Goal: Task Accomplishment & Management: Manage account settings

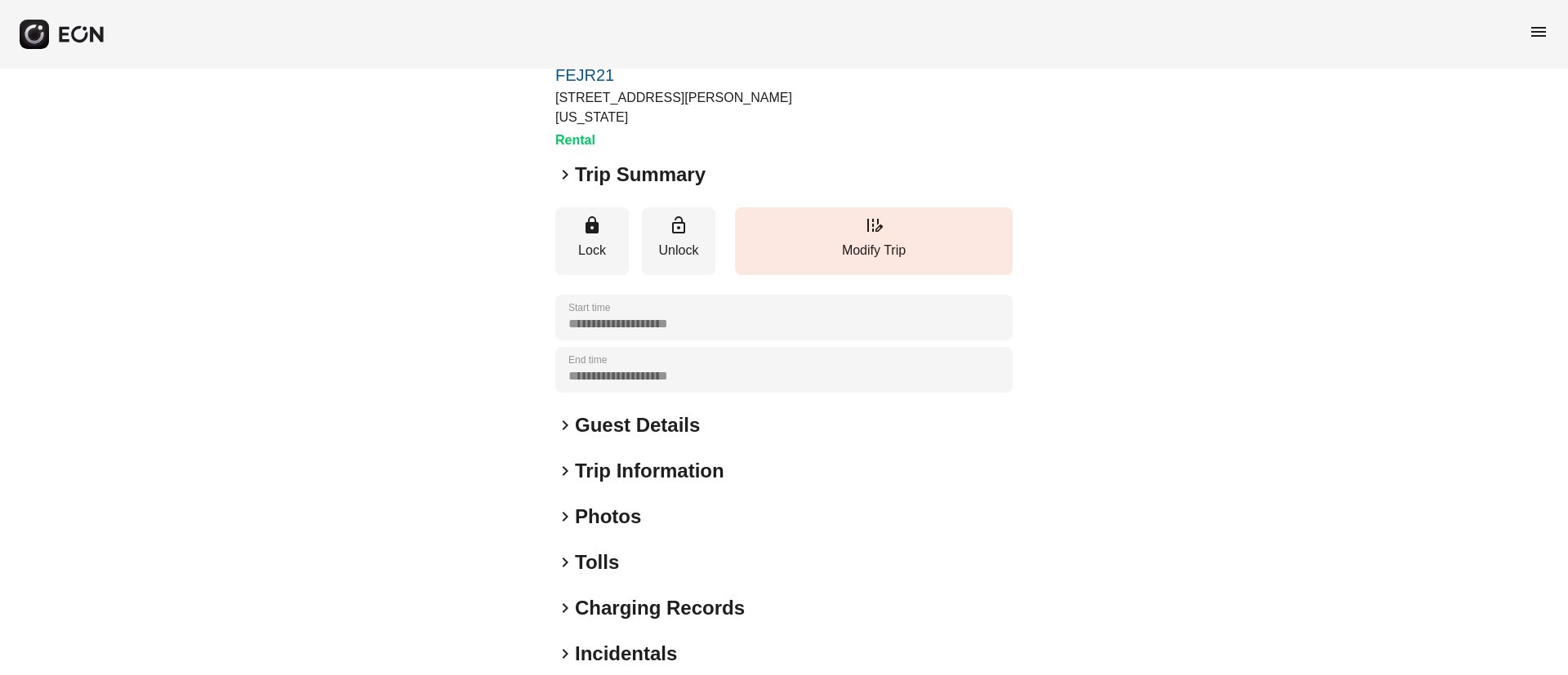
scroll to position [122, 0]
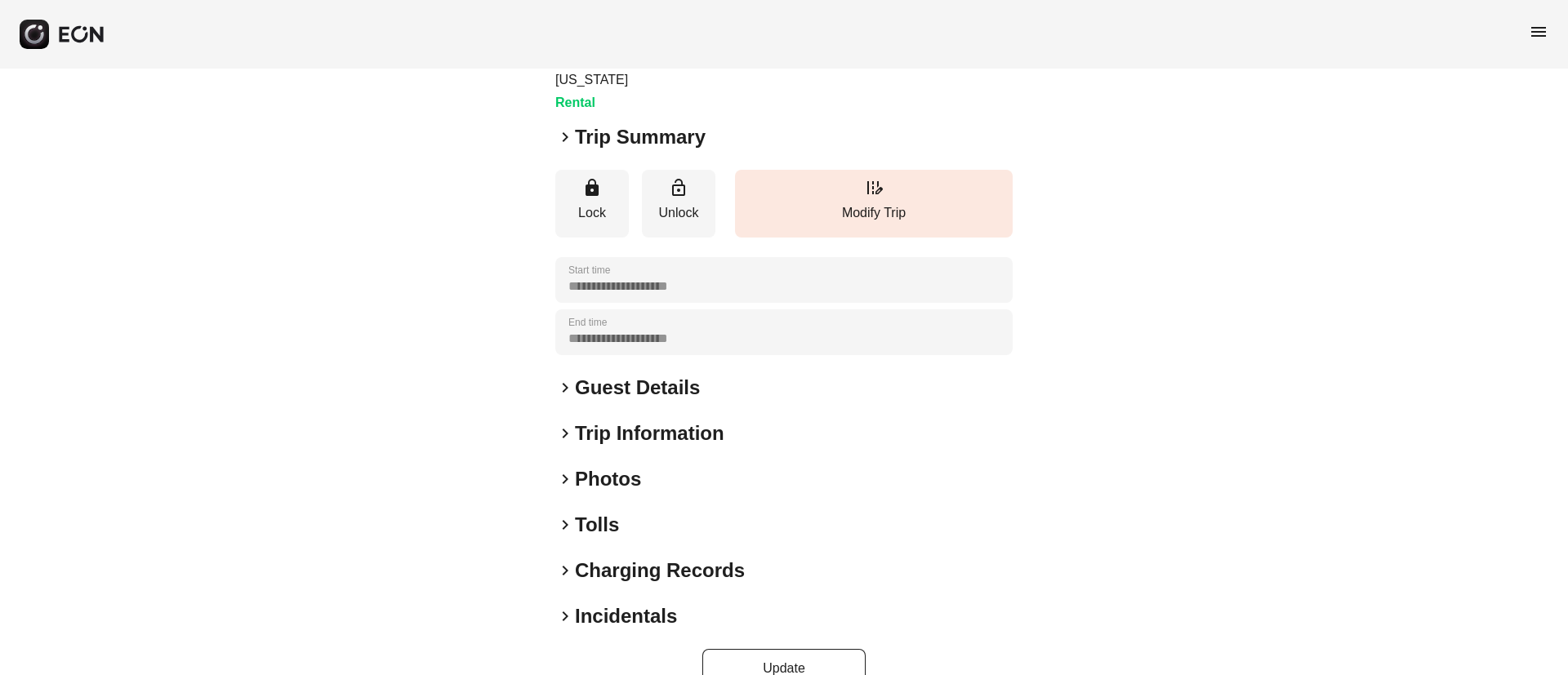
click at [661, 466] on div "keyboard_arrow_right Photos" at bounding box center [783, 479] width 458 height 26
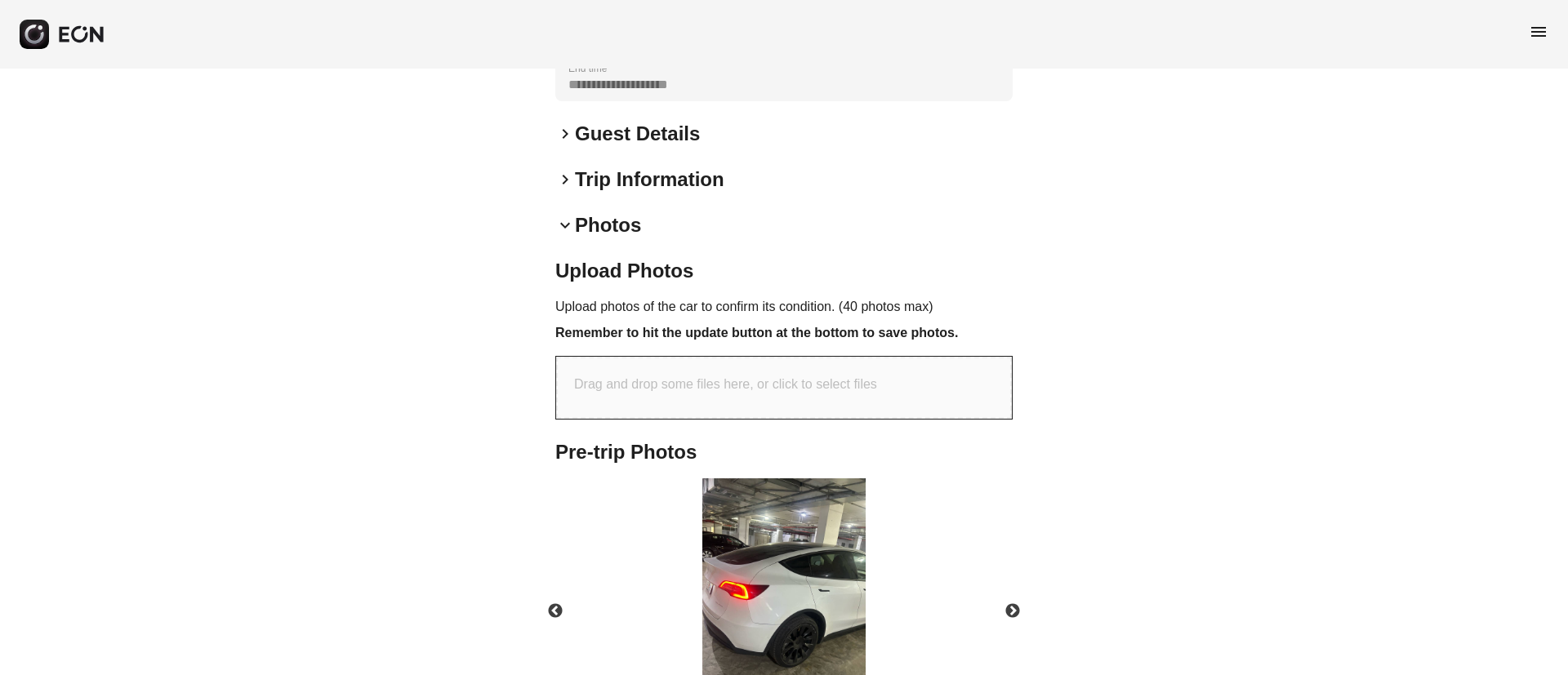
scroll to position [487, 0]
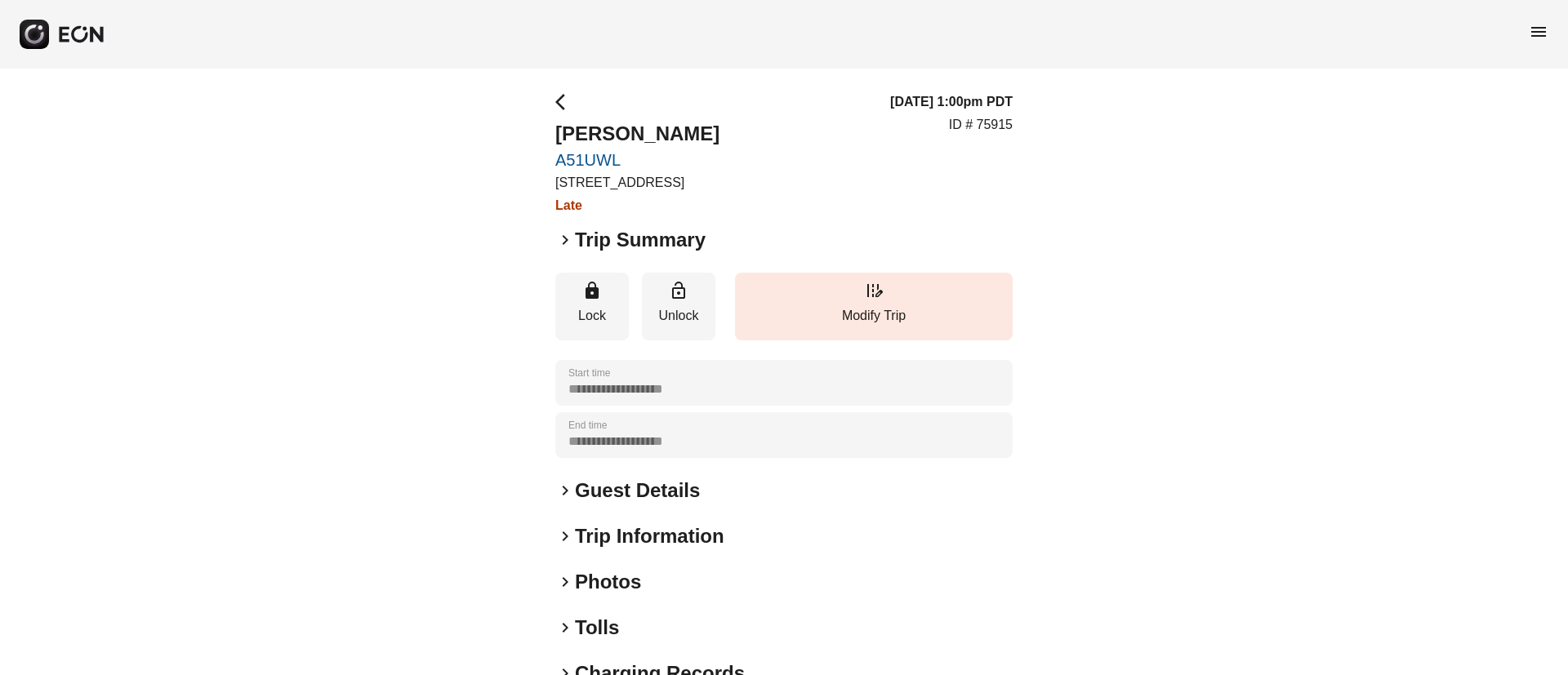
click at [565, 239] on span "keyboard_arrow_right" at bounding box center [565, 240] width 20 height 20
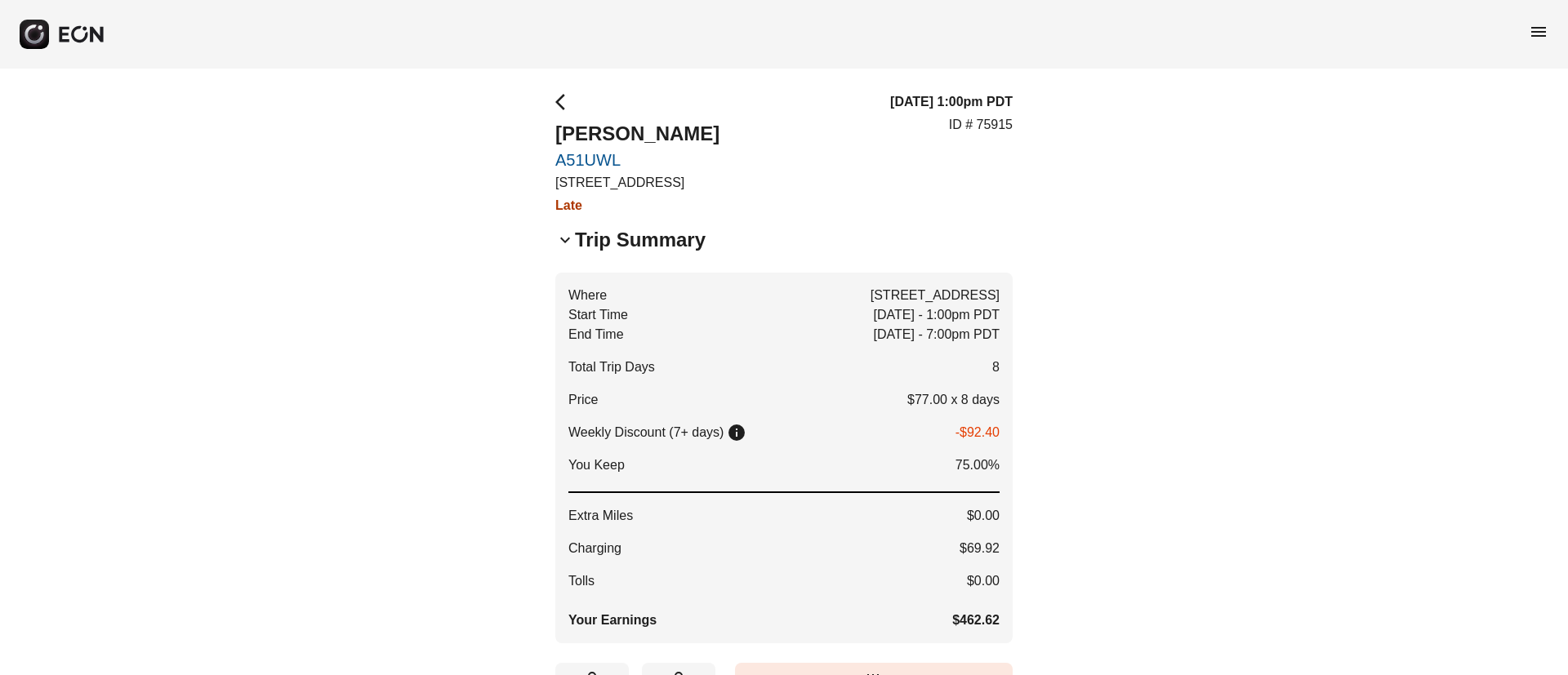
click at [565, 239] on span "keyboard_arrow_down" at bounding box center [565, 240] width 20 height 20
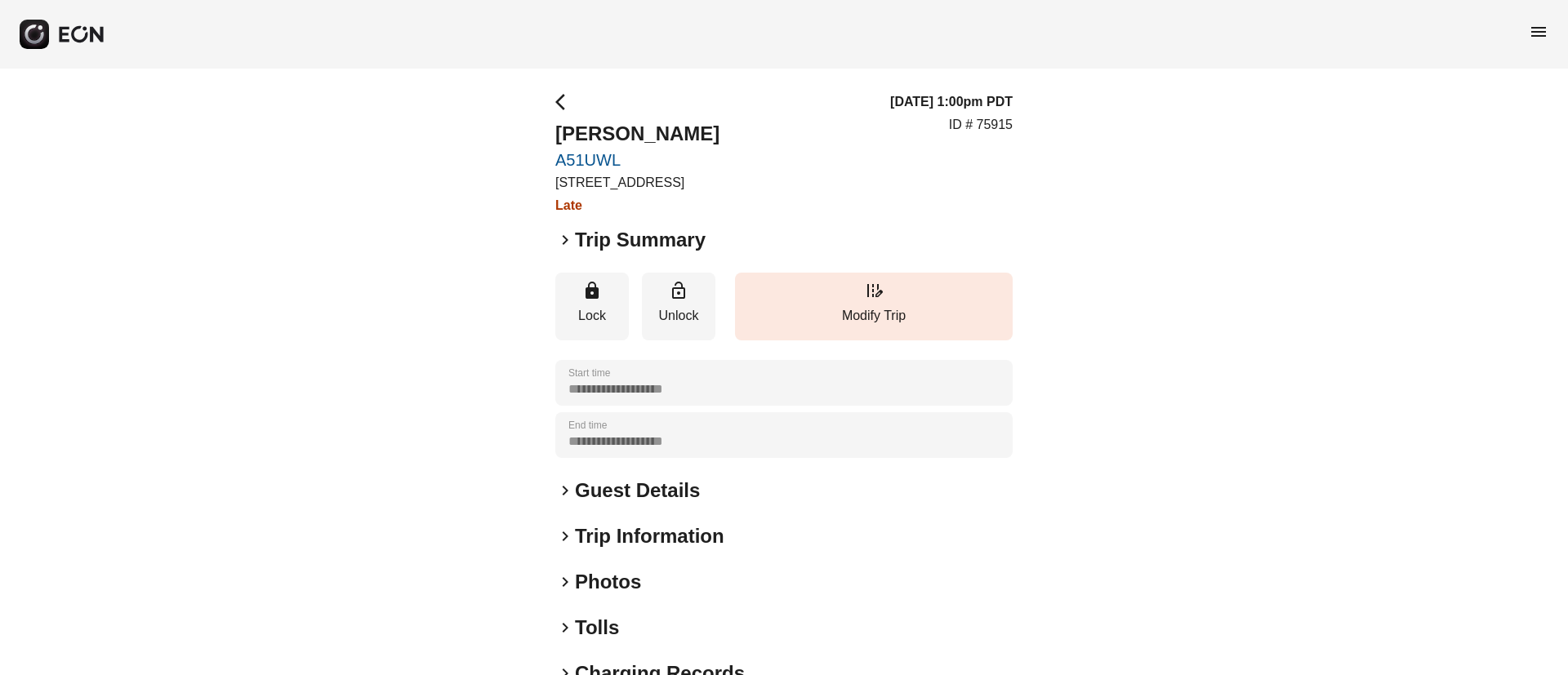
click at [565, 239] on span "keyboard_arrow_right" at bounding box center [565, 240] width 20 height 20
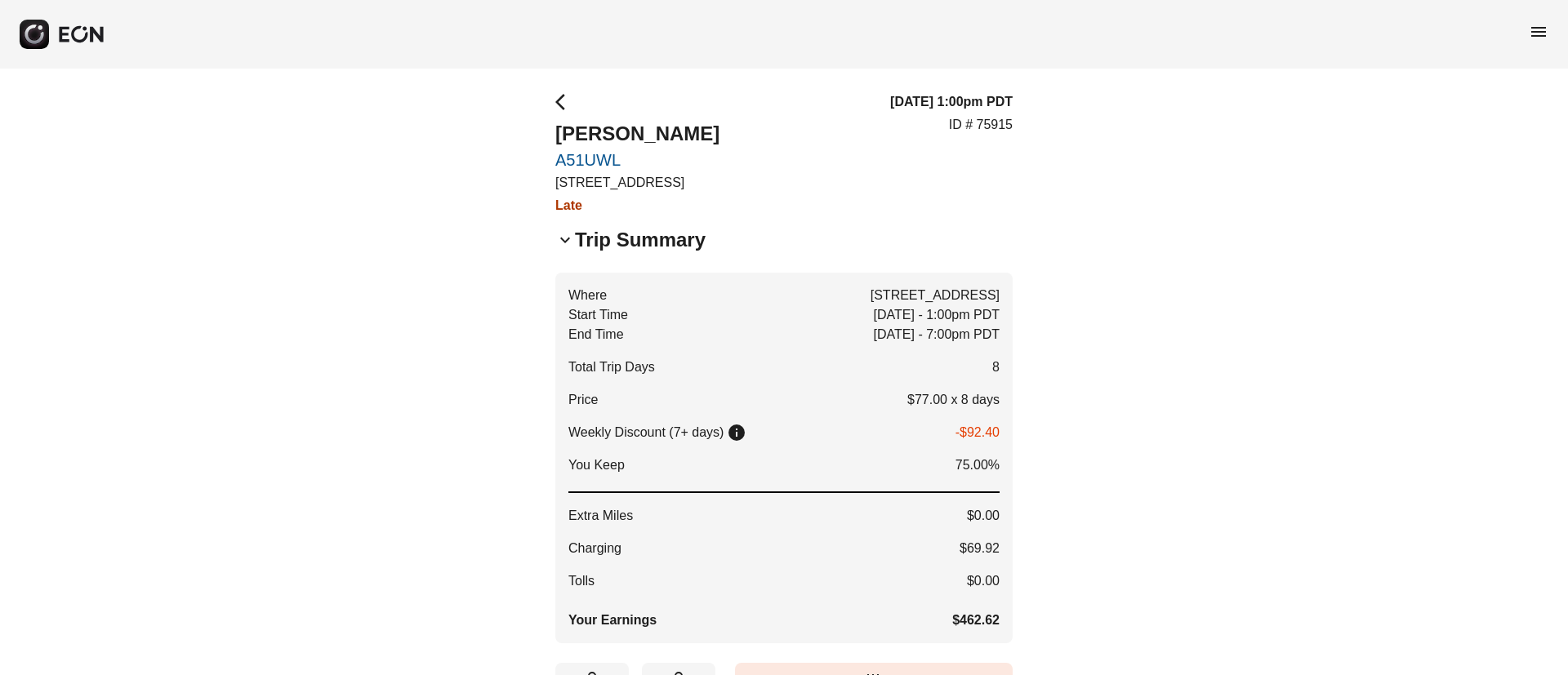
click at [565, 239] on span "keyboard_arrow_down" at bounding box center [565, 240] width 20 height 20
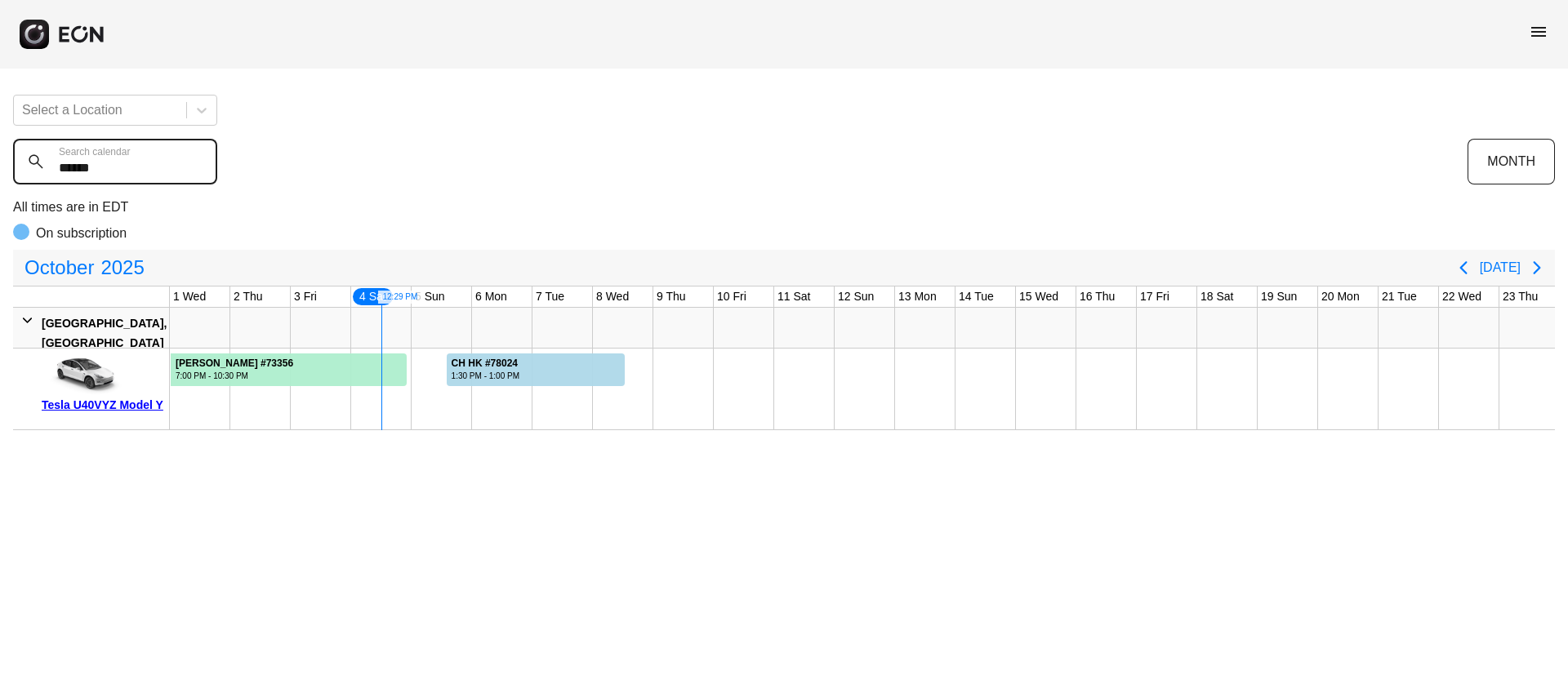
scroll to position [0, 182]
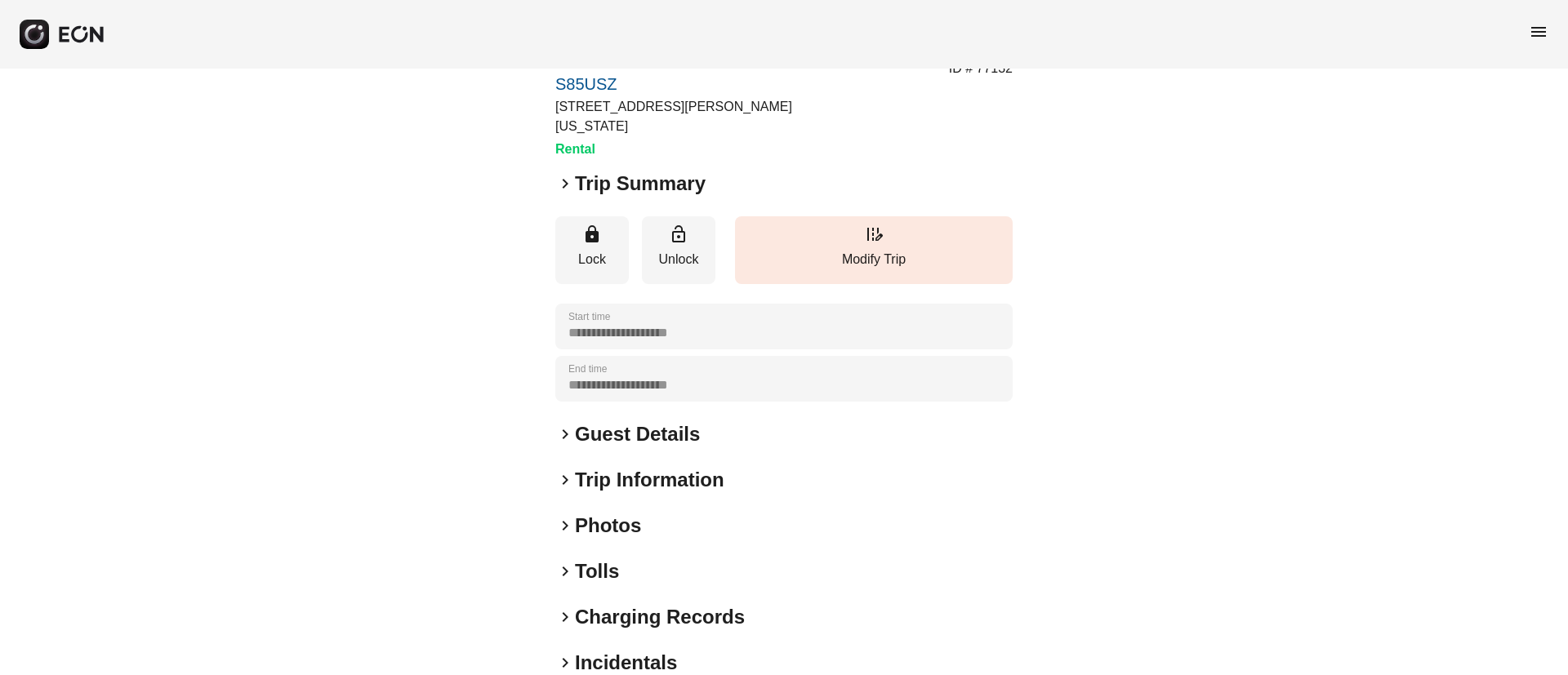
scroll to position [140, 0]
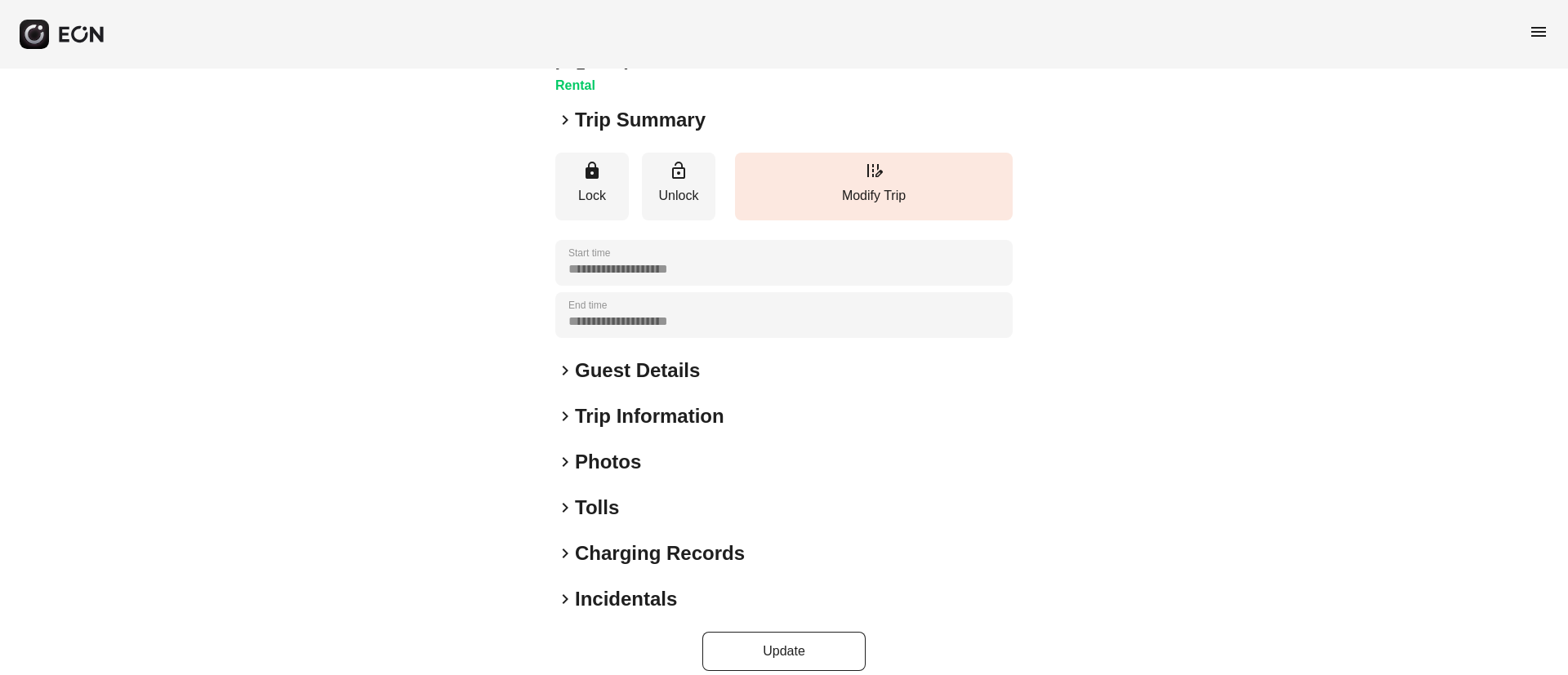
click at [628, 449] on h2 "Photos" at bounding box center [607, 461] width 66 height 26
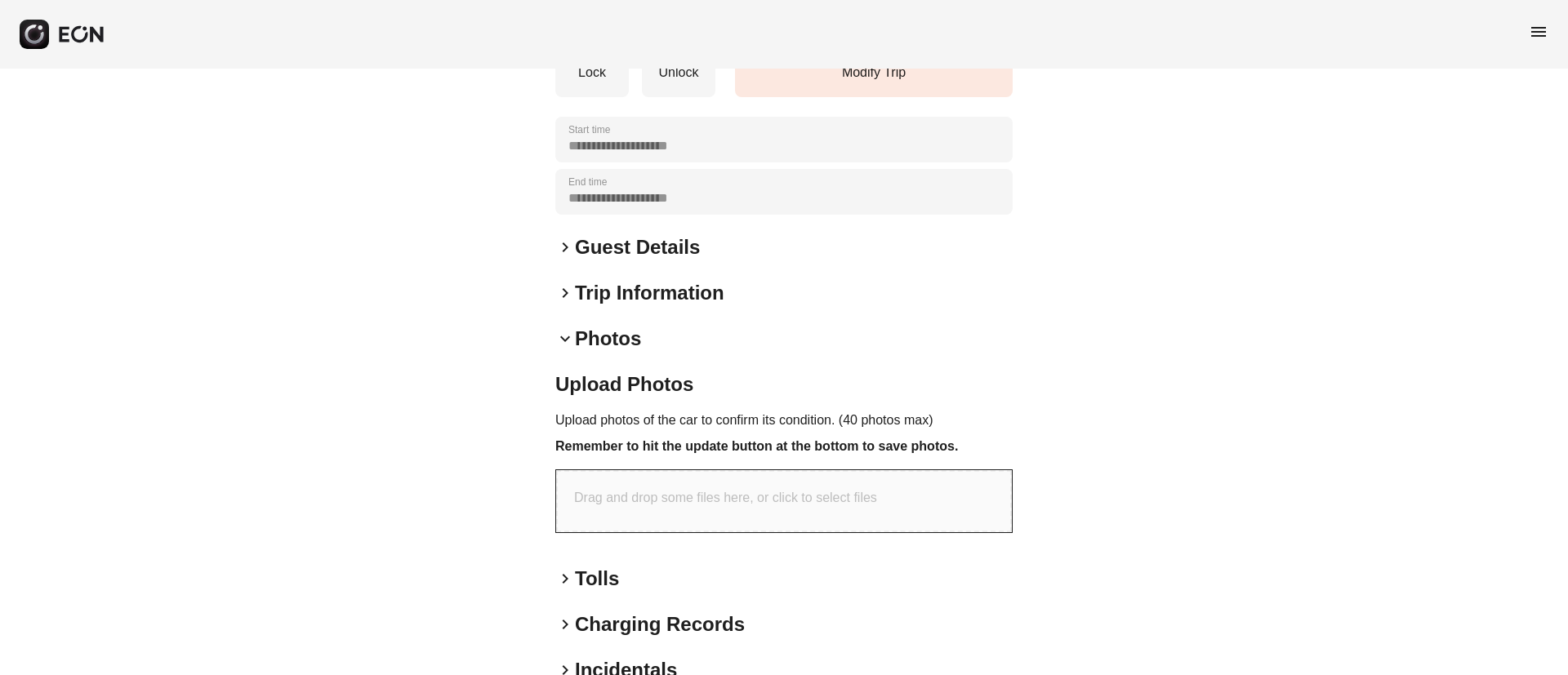
scroll to position [333, 0]
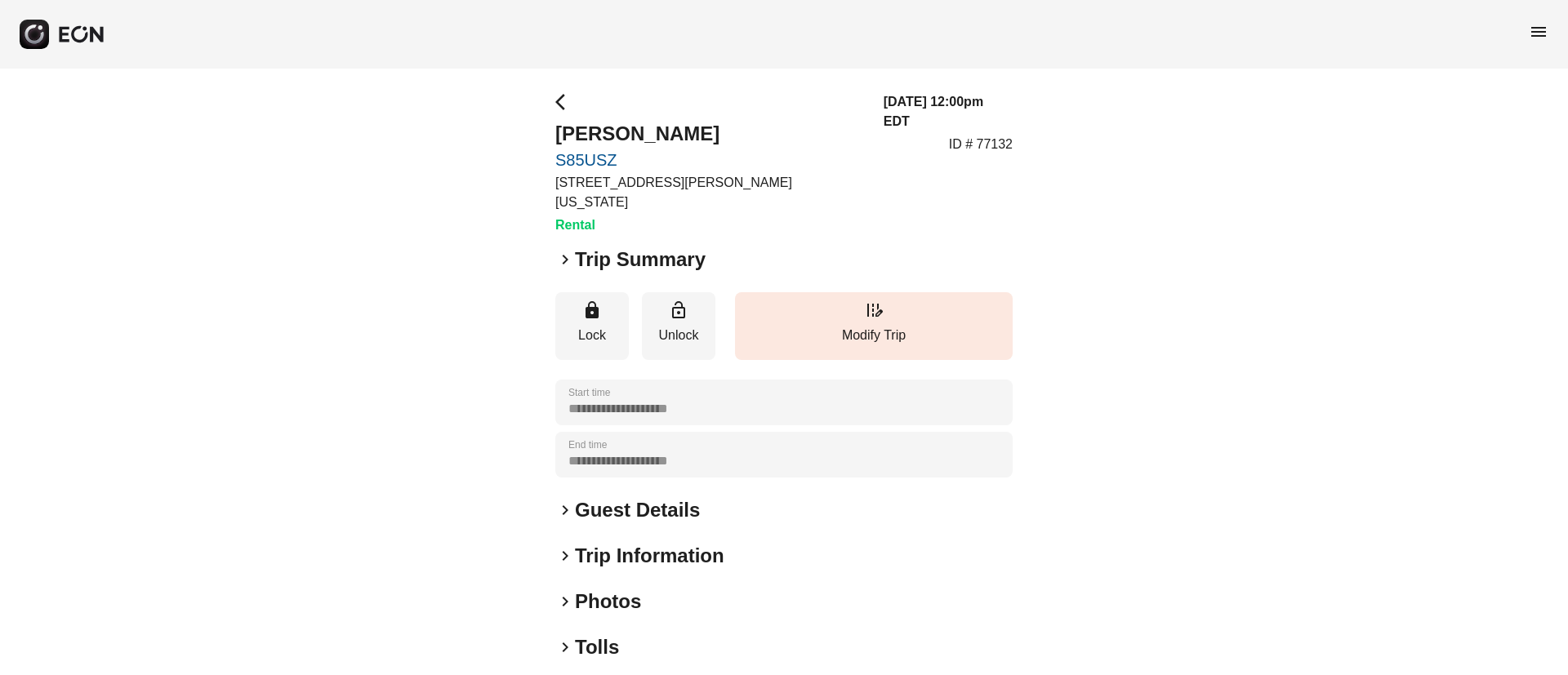
click at [643, 589] on div "keyboard_arrow_right Photos" at bounding box center [783, 601] width 458 height 26
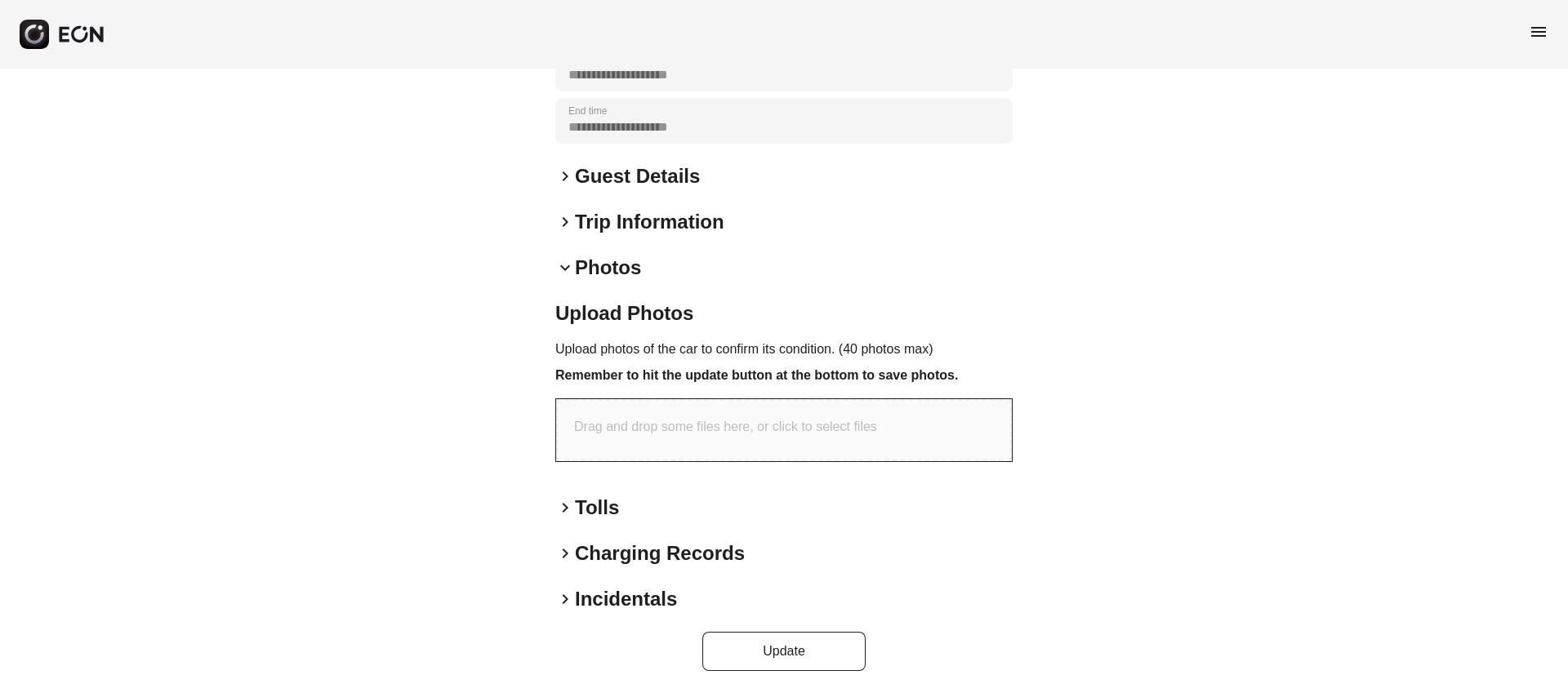
click at [791, 417] on p "Drag and drop some files here, or click to select files" at bounding box center [726, 427] width 303 height 20
type input "**********"
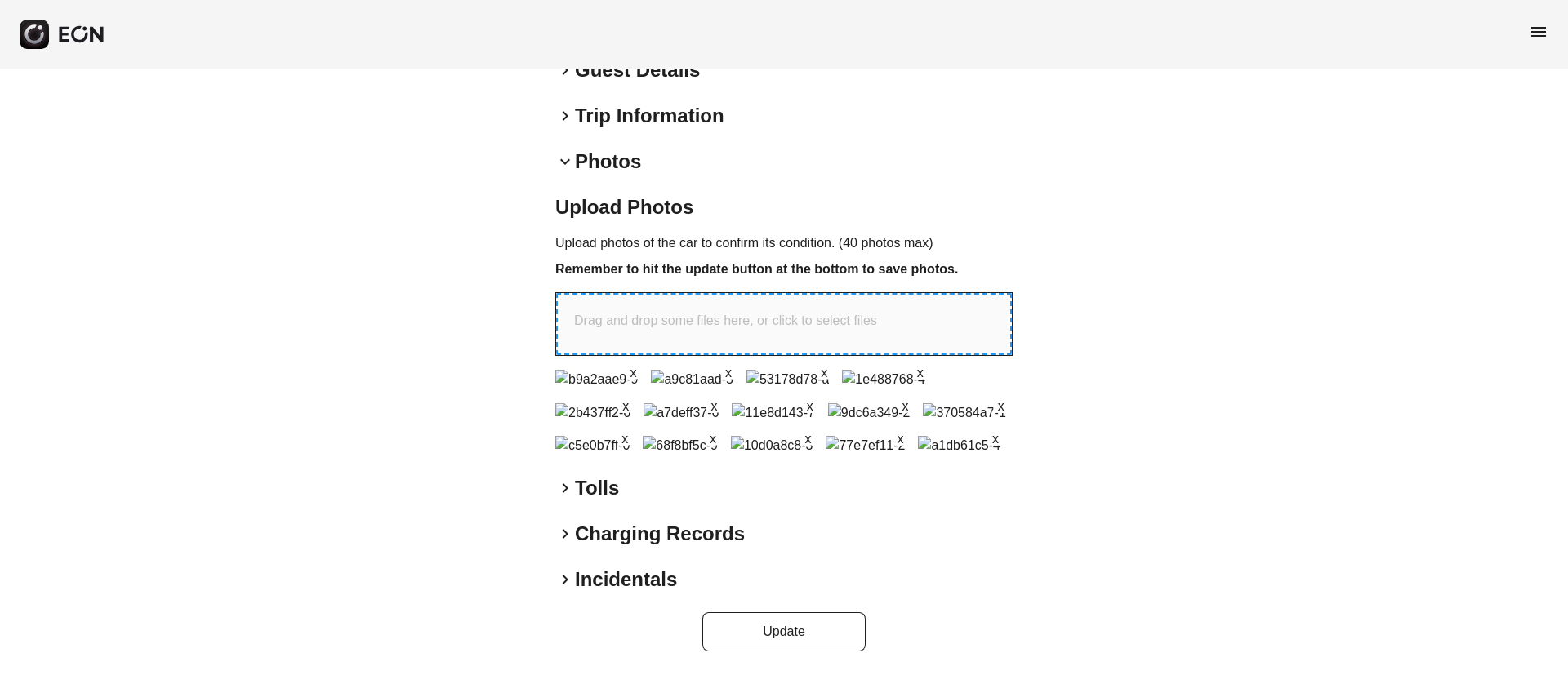
scroll to position [808, 0]
click at [747, 630] on button "Update" at bounding box center [783, 632] width 163 height 39
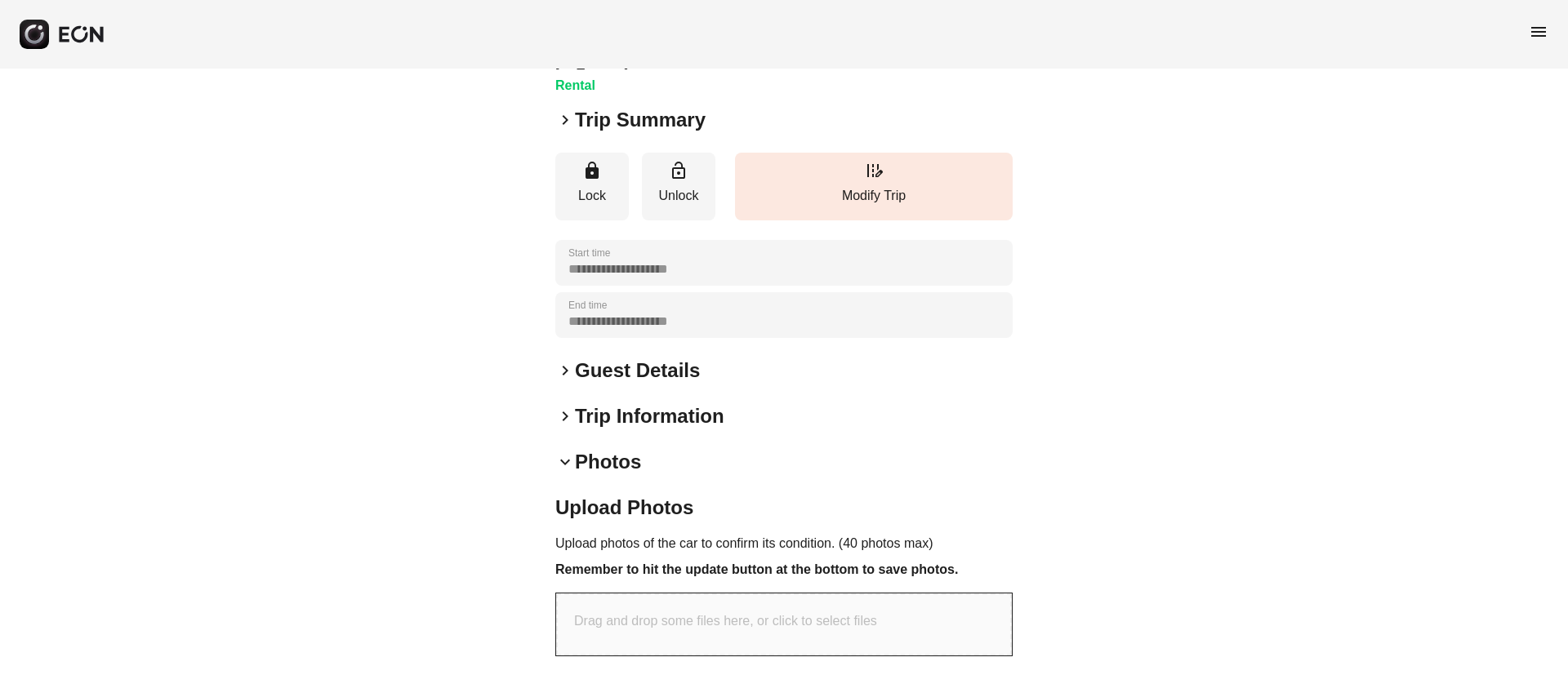
scroll to position [0, 0]
